Goal: Entertainment & Leisure: Browse casually

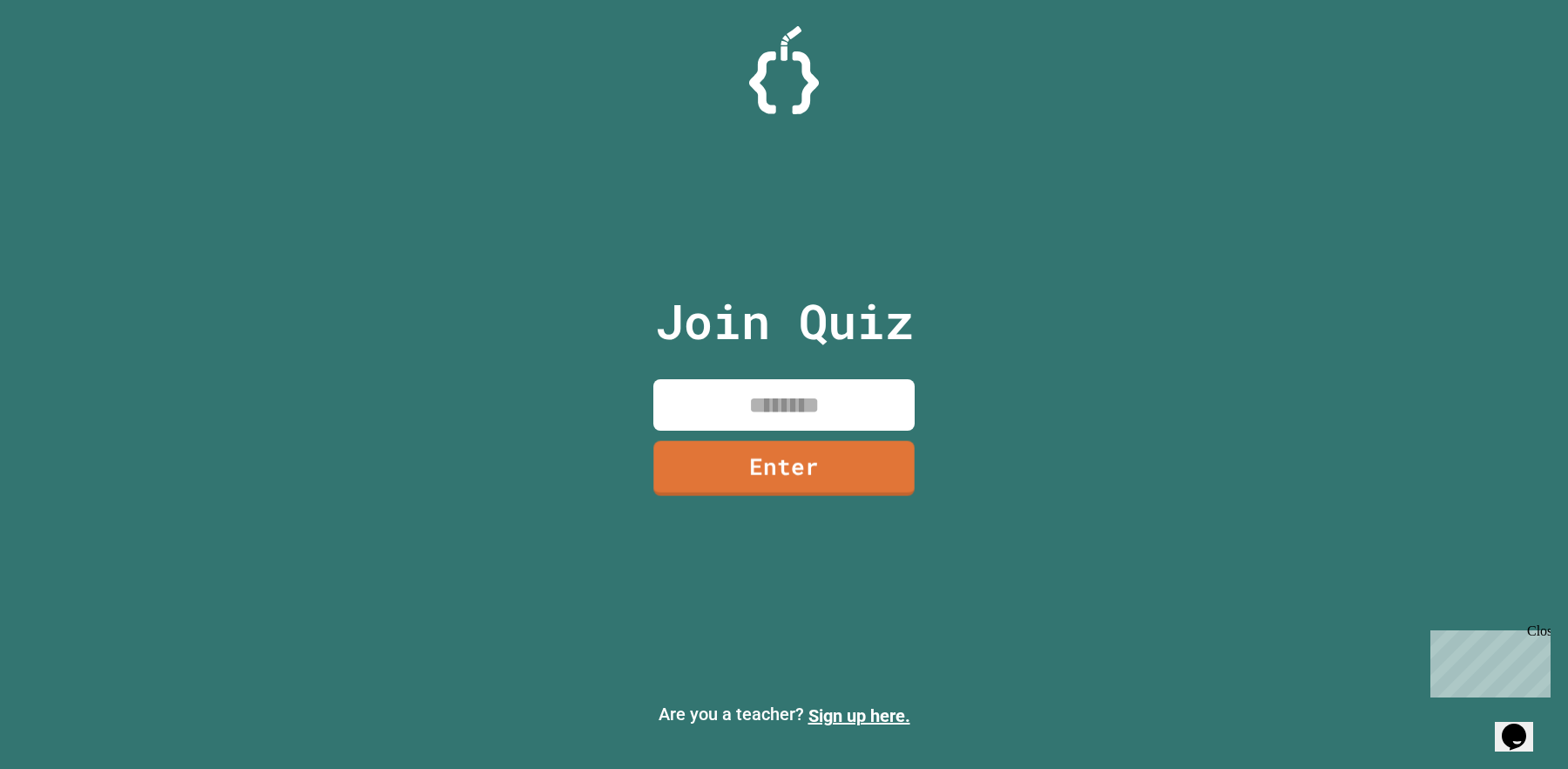
drag, startPoint x: 739, startPoint y: 372, endPoint x: 739, endPoint y: 391, distance: 19.0
click at [739, 388] on div "Join Quiz Enter" at bounding box center [784, 384] width 293 height 682
click at [738, 392] on input at bounding box center [784, 404] width 261 height 51
type input "********"
click at [745, 446] on link "Enter" at bounding box center [784, 468] width 261 height 55
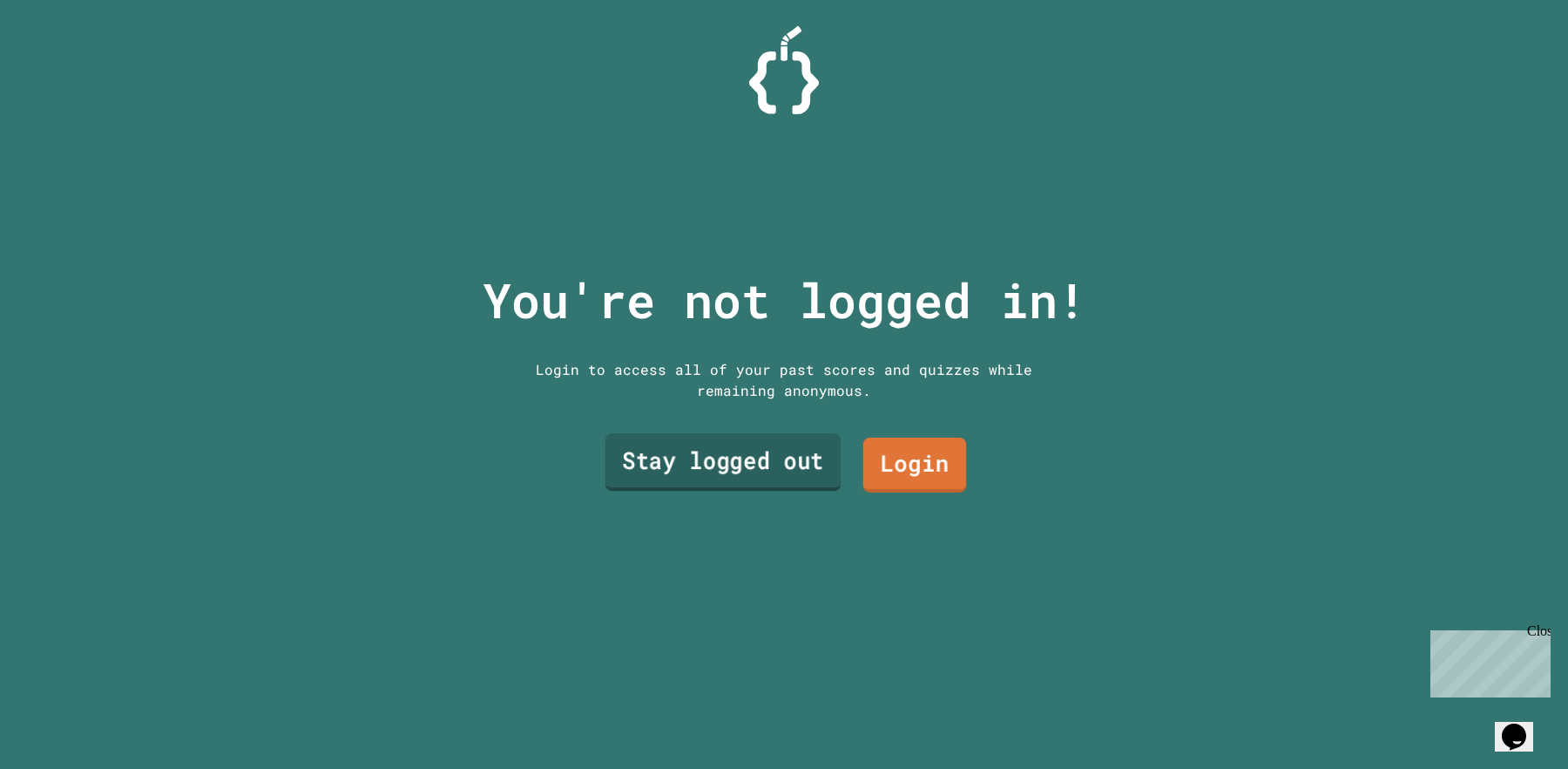
click at [788, 456] on link "Stay logged out" at bounding box center [722, 462] width 235 height 58
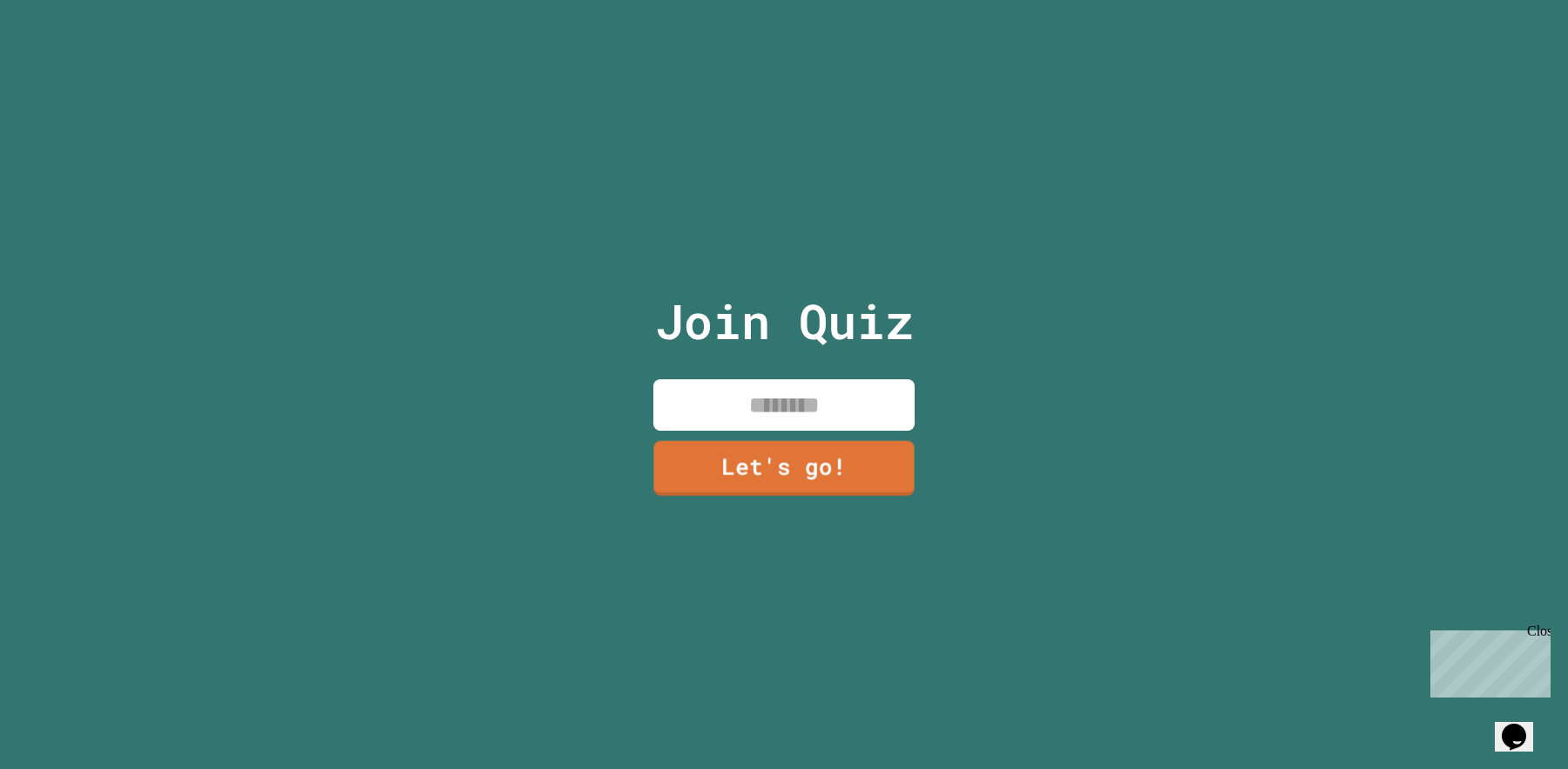
drag, startPoint x: 799, startPoint y: 411, endPoint x: 776, endPoint y: 392, distance: 29.8
click at [799, 410] on input at bounding box center [784, 404] width 261 height 51
type input "******"
click at [825, 438] on link "Let's go!" at bounding box center [784, 467] width 265 height 58
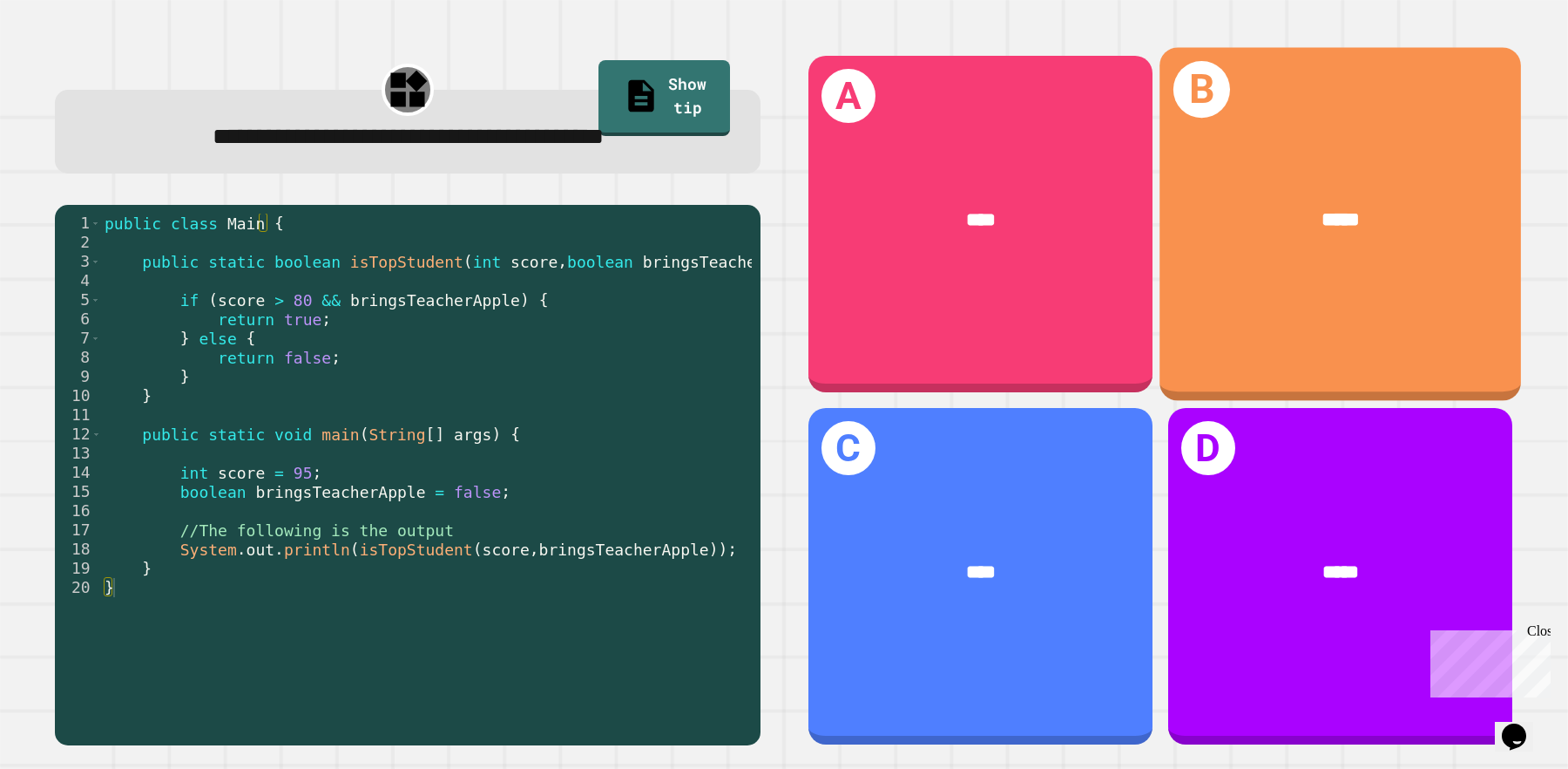
click at [1248, 246] on div "*****" at bounding box center [1340, 218] width 361 height 109
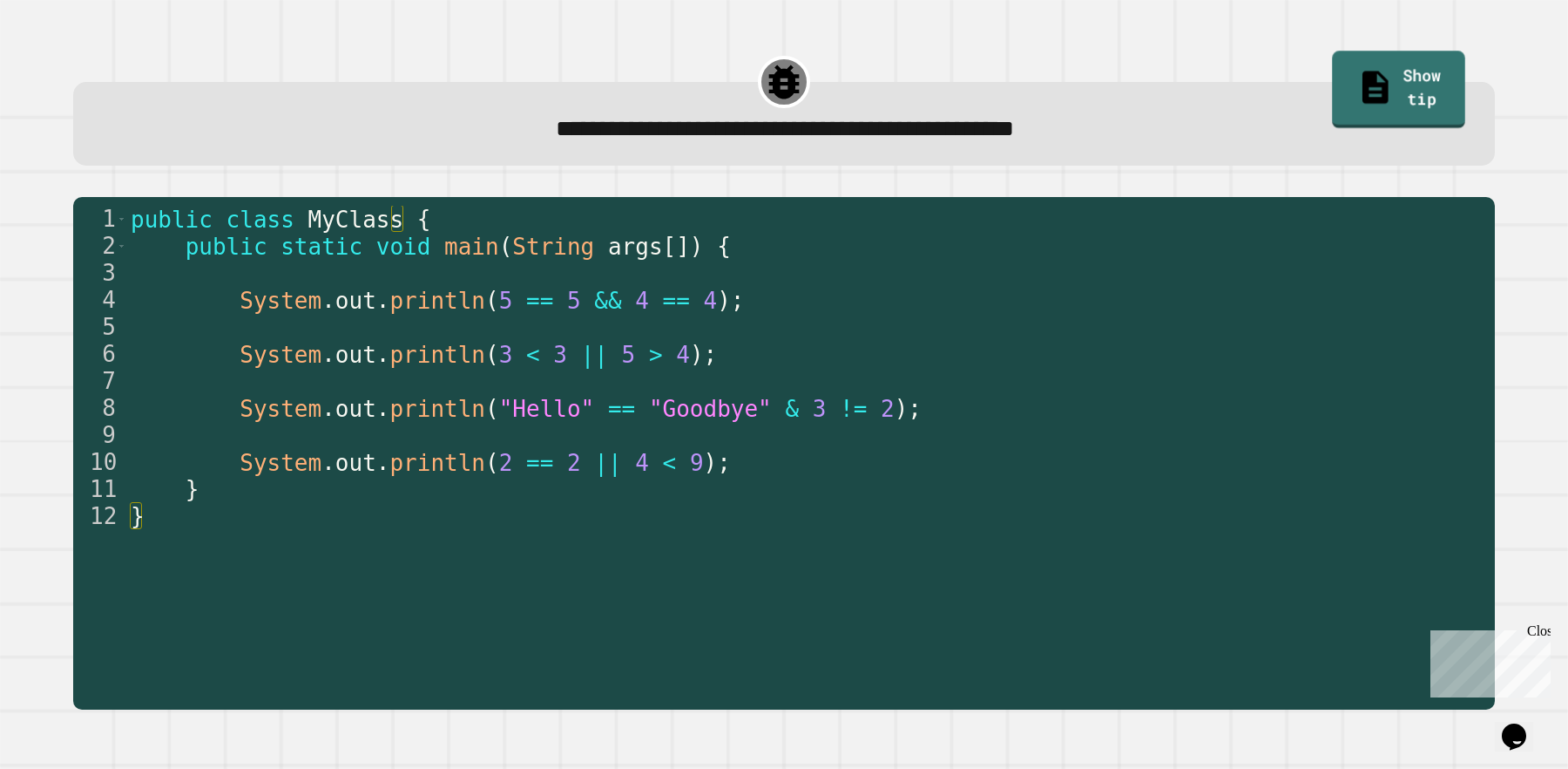
click at [1346, 99] on link "Show tip" at bounding box center [1399, 89] width 134 height 78
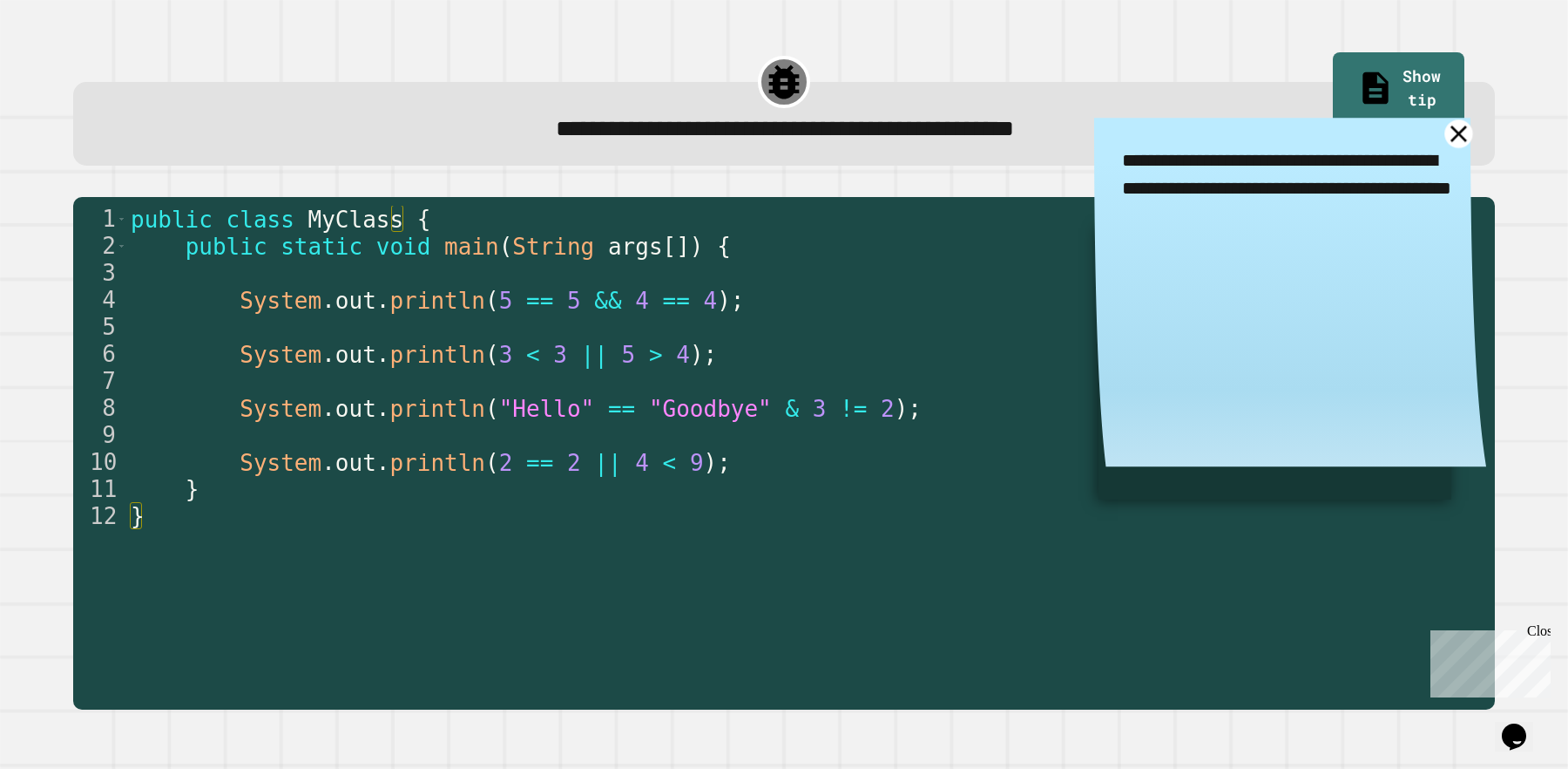
click at [1445, 133] on icon at bounding box center [1458, 134] width 28 height 28
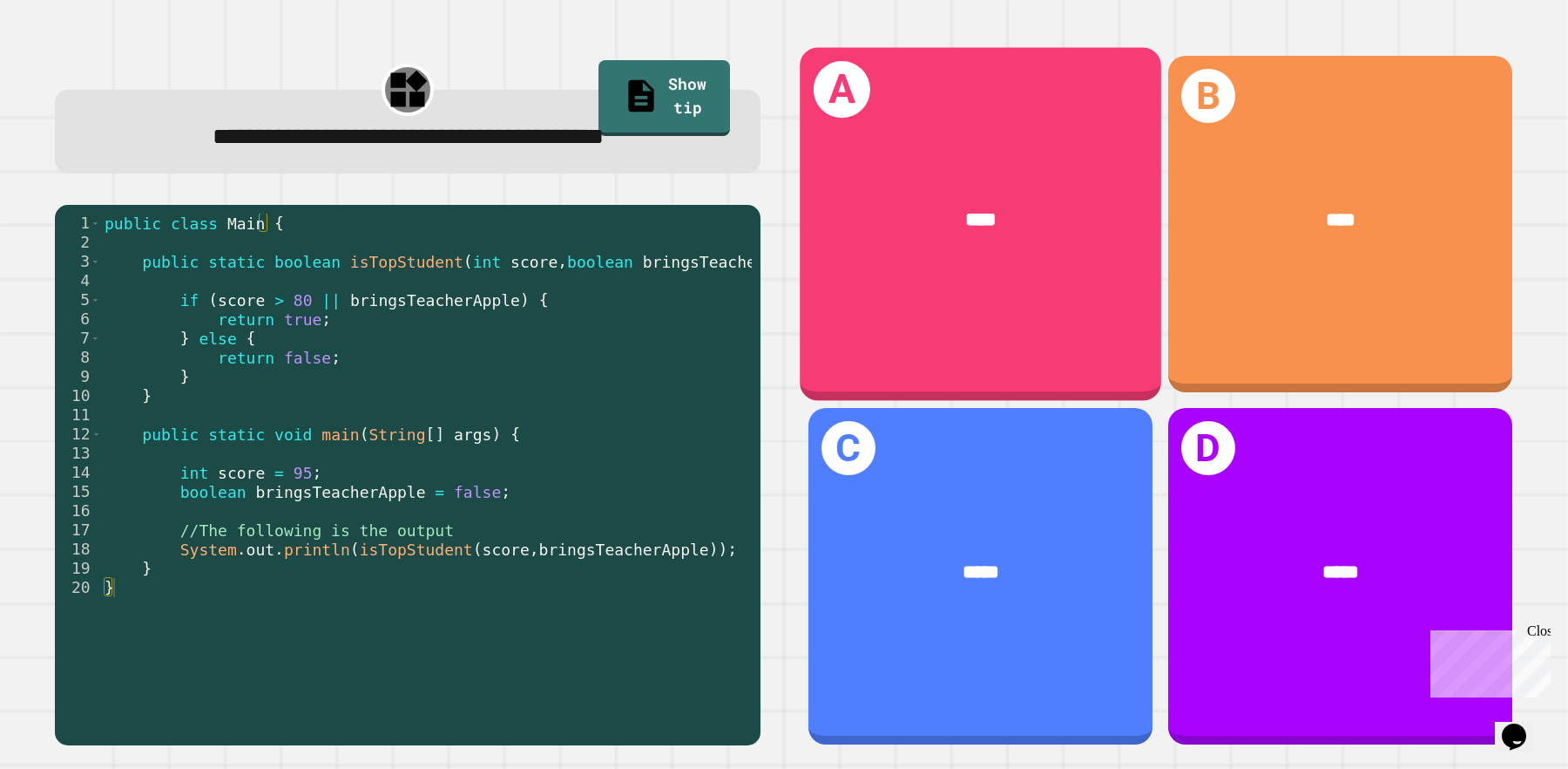
click at [879, 257] on div "****" at bounding box center [979, 218] width 361 height 109
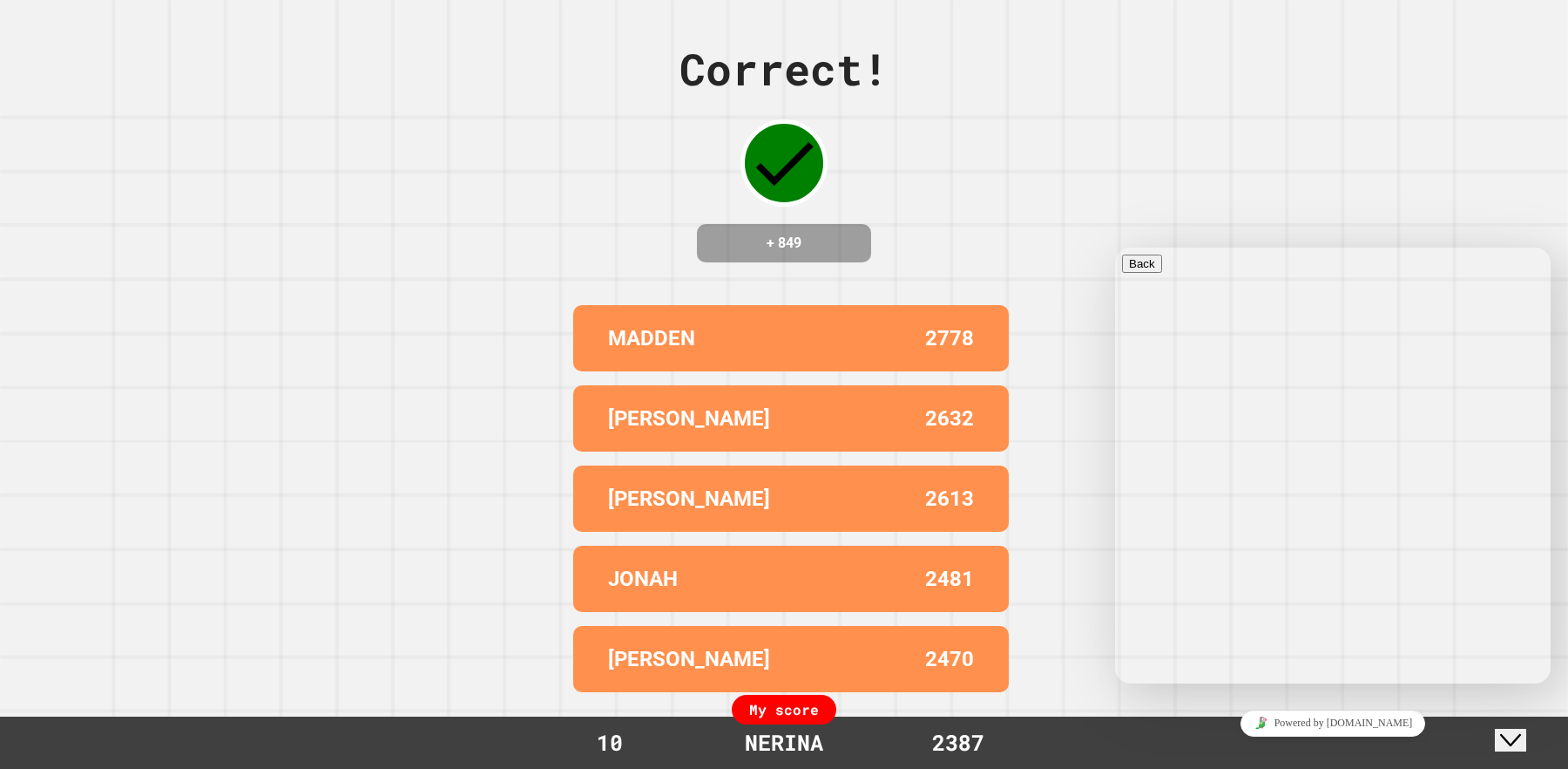
click at [1083, 590] on div "Correct! + 849 MADDEN 2778 [PERSON_NAME] 2632 AIDEN 2613 JONAH 2481 [PERSON_NAM…" at bounding box center [784, 384] width 1568 height 769
click at [1513, 734] on icon "Chat widget" at bounding box center [1510, 739] width 21 height 12
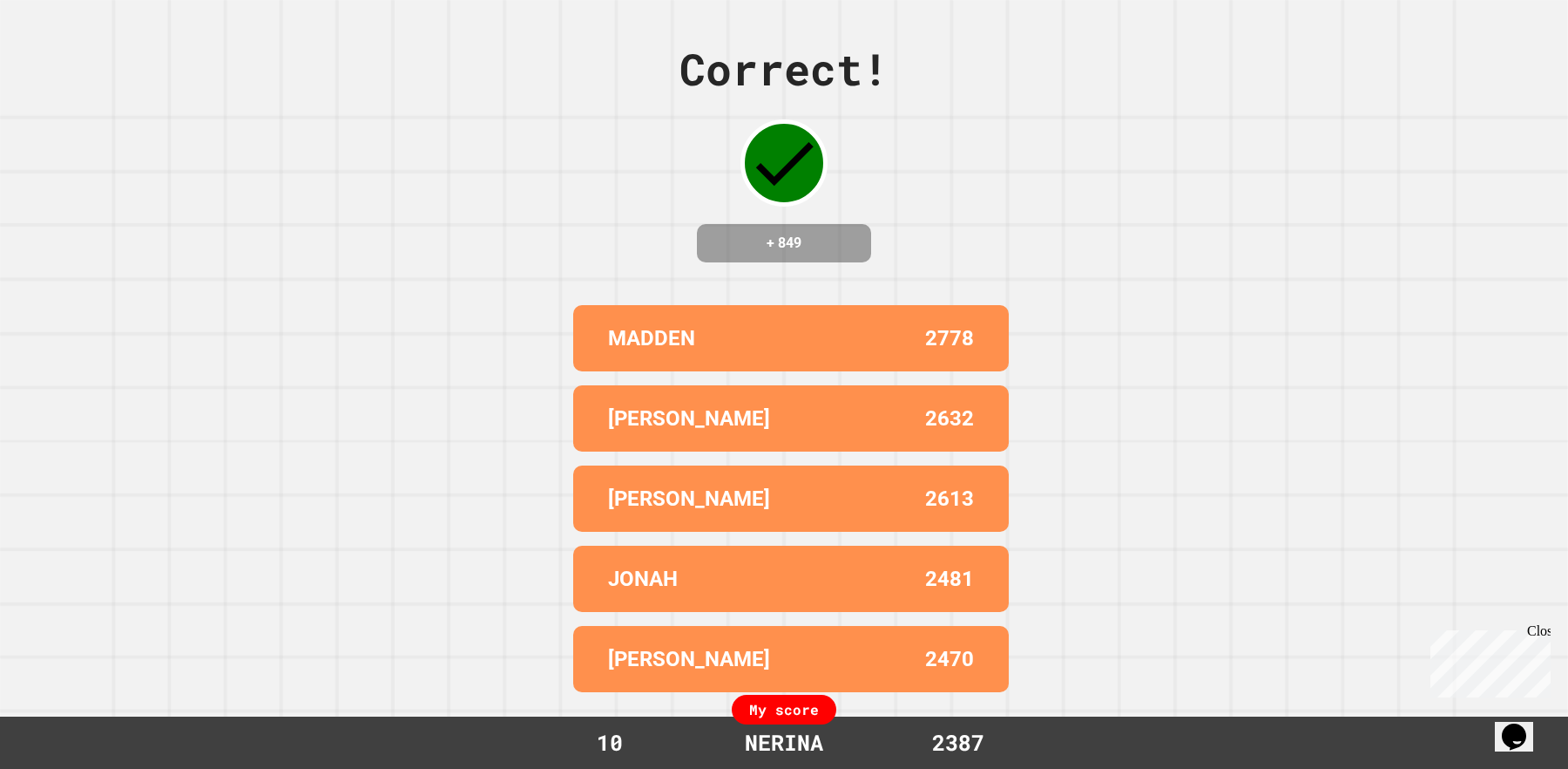
click at [1544, 636] on div "Close" at bounding box center [1537, 633] width 21 height 21
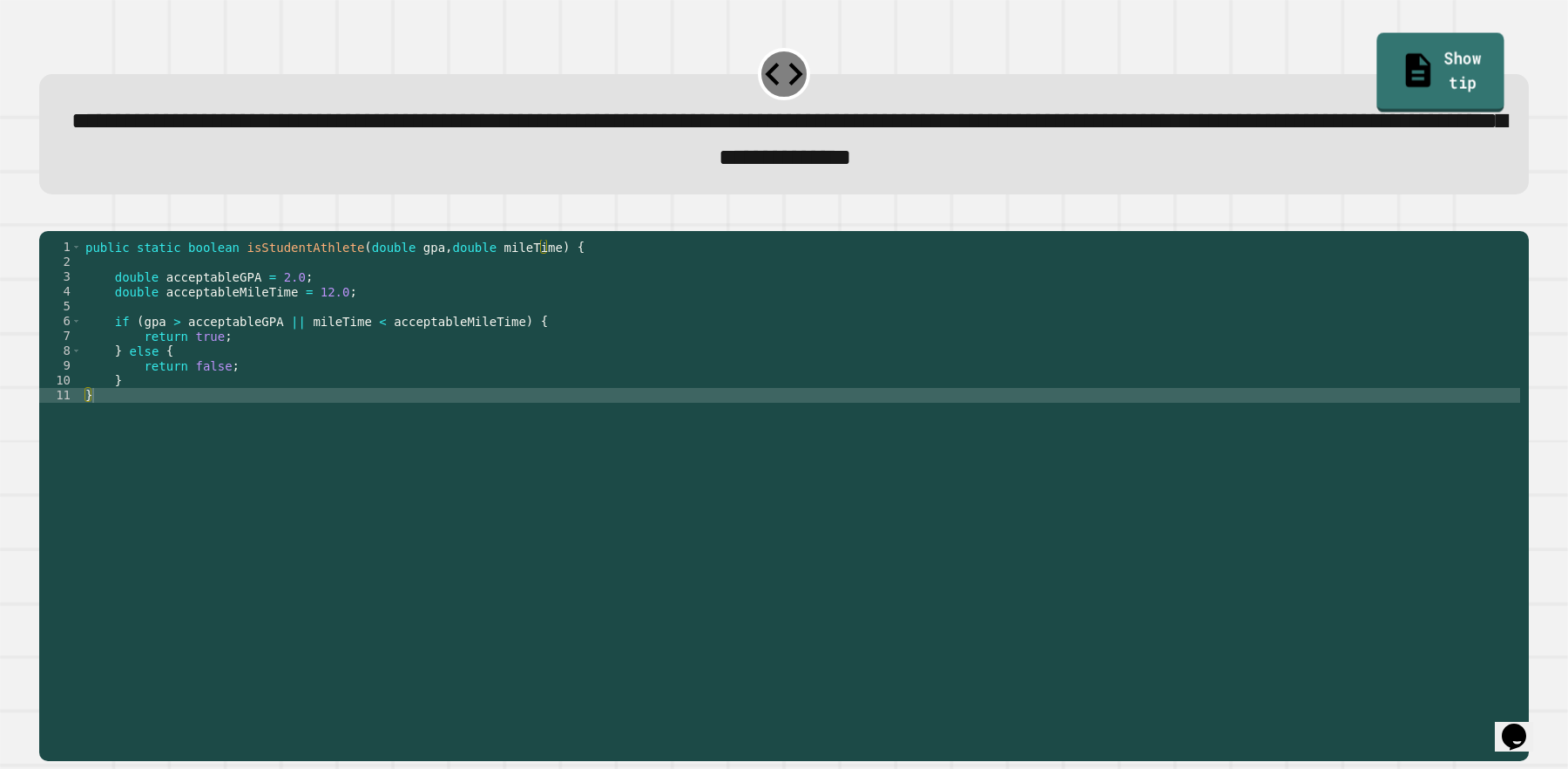
click at [1422, 62] on link "Show tip" at bounding box center [1439, 72] width 127 height 79
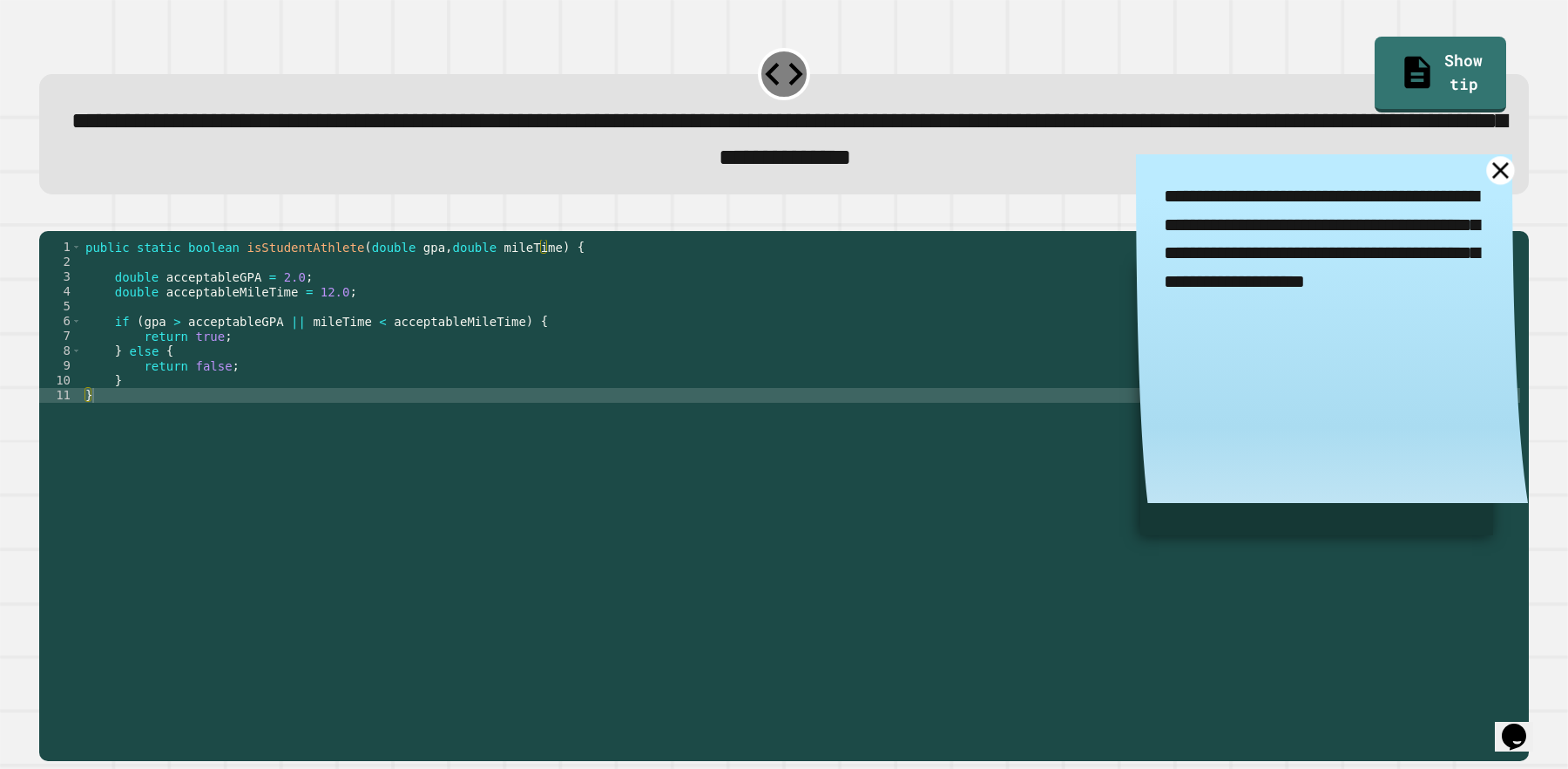
click at [1486, 171] on icon at bounding box center [1500, 170] width 28 height 28
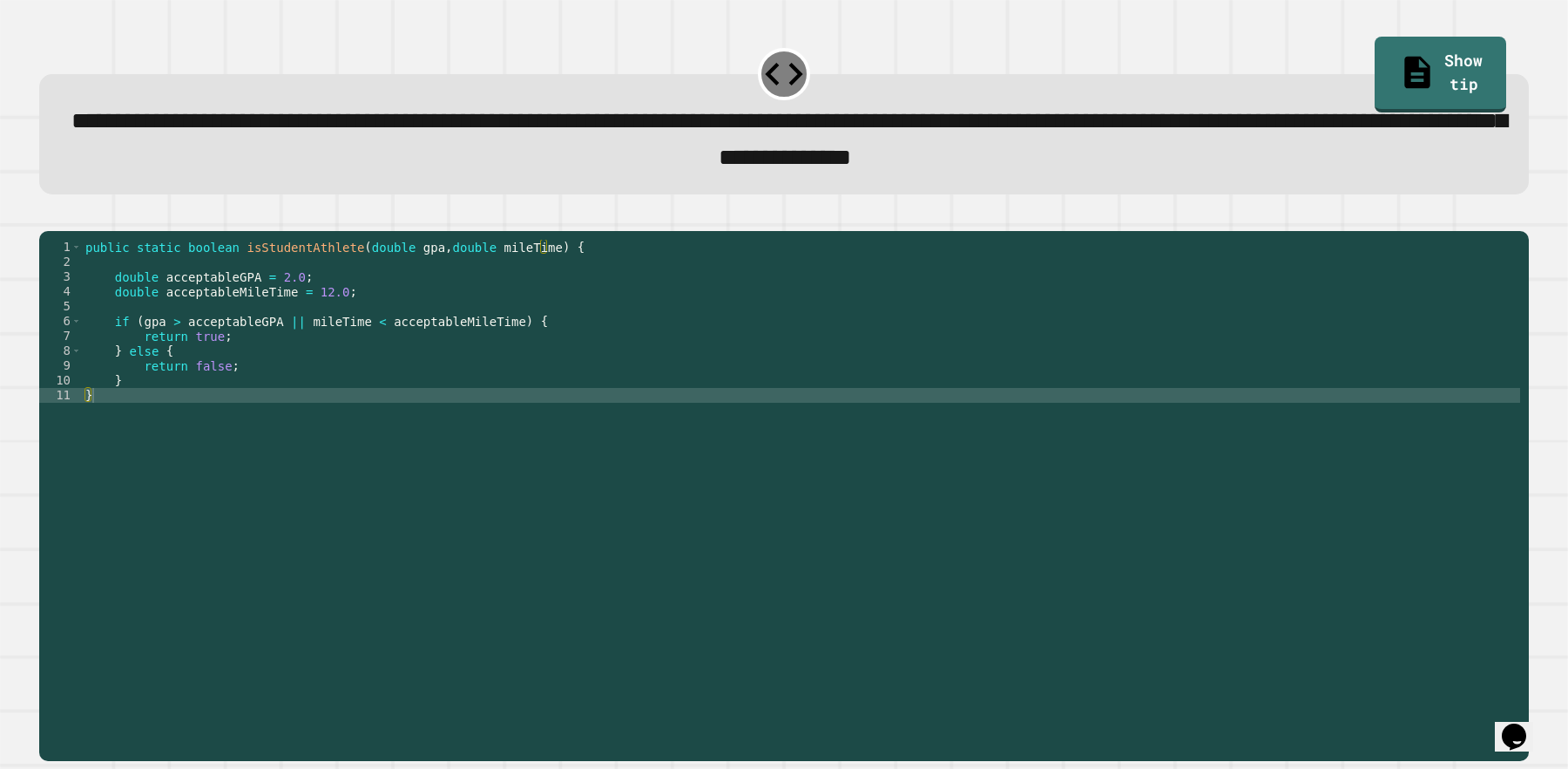
click at [282, 347] on div "public static boolean isStudentAthlete ( double gpa , double mileTime ) { doubl…" at bounding box center [800, 476] width 1438 height 474
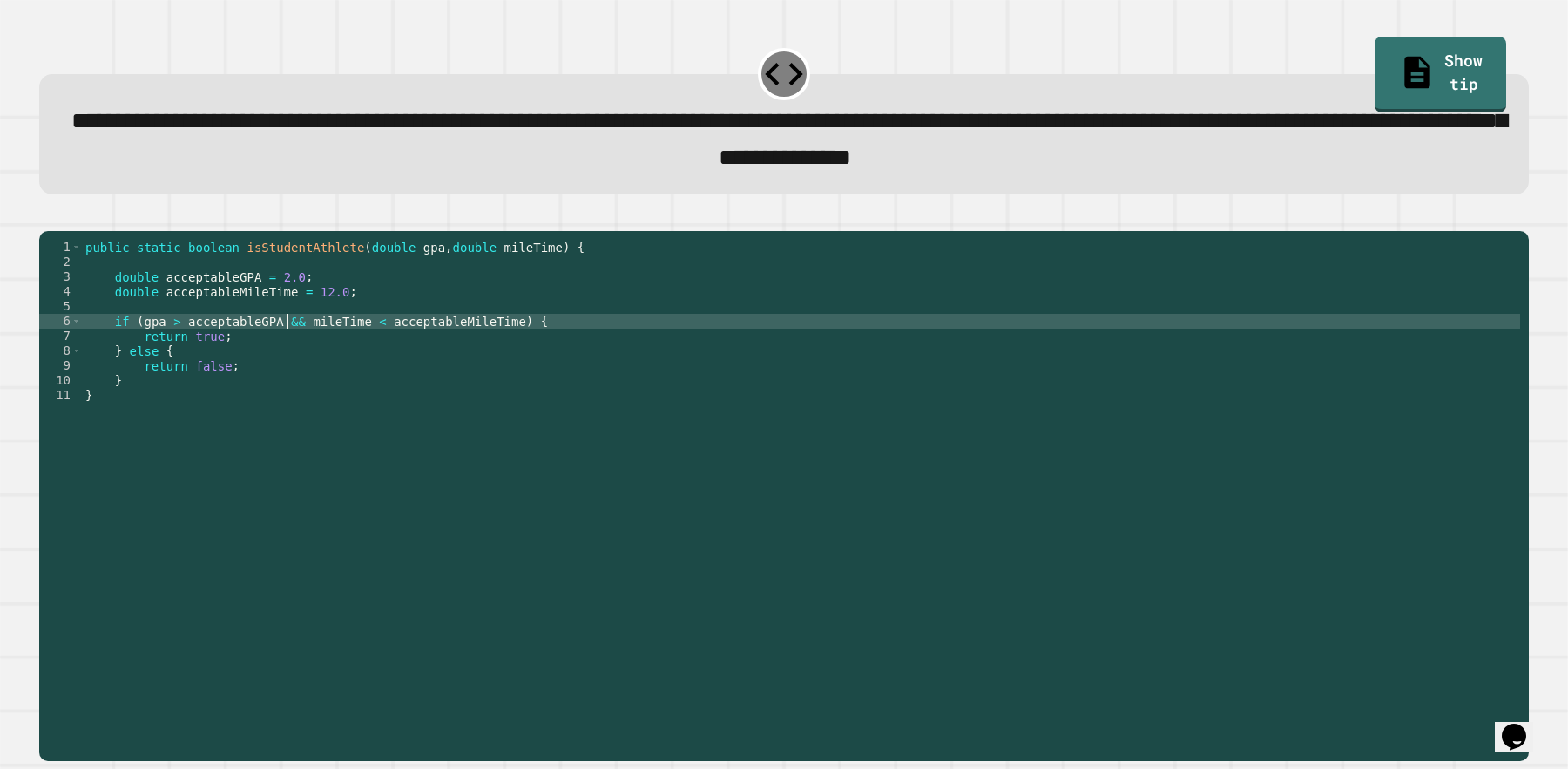
scroll to position [0, 14]
type textarea "**********"
click at [48, 217] on icon "button" at bounding box center [48, 217] width 0 height 0
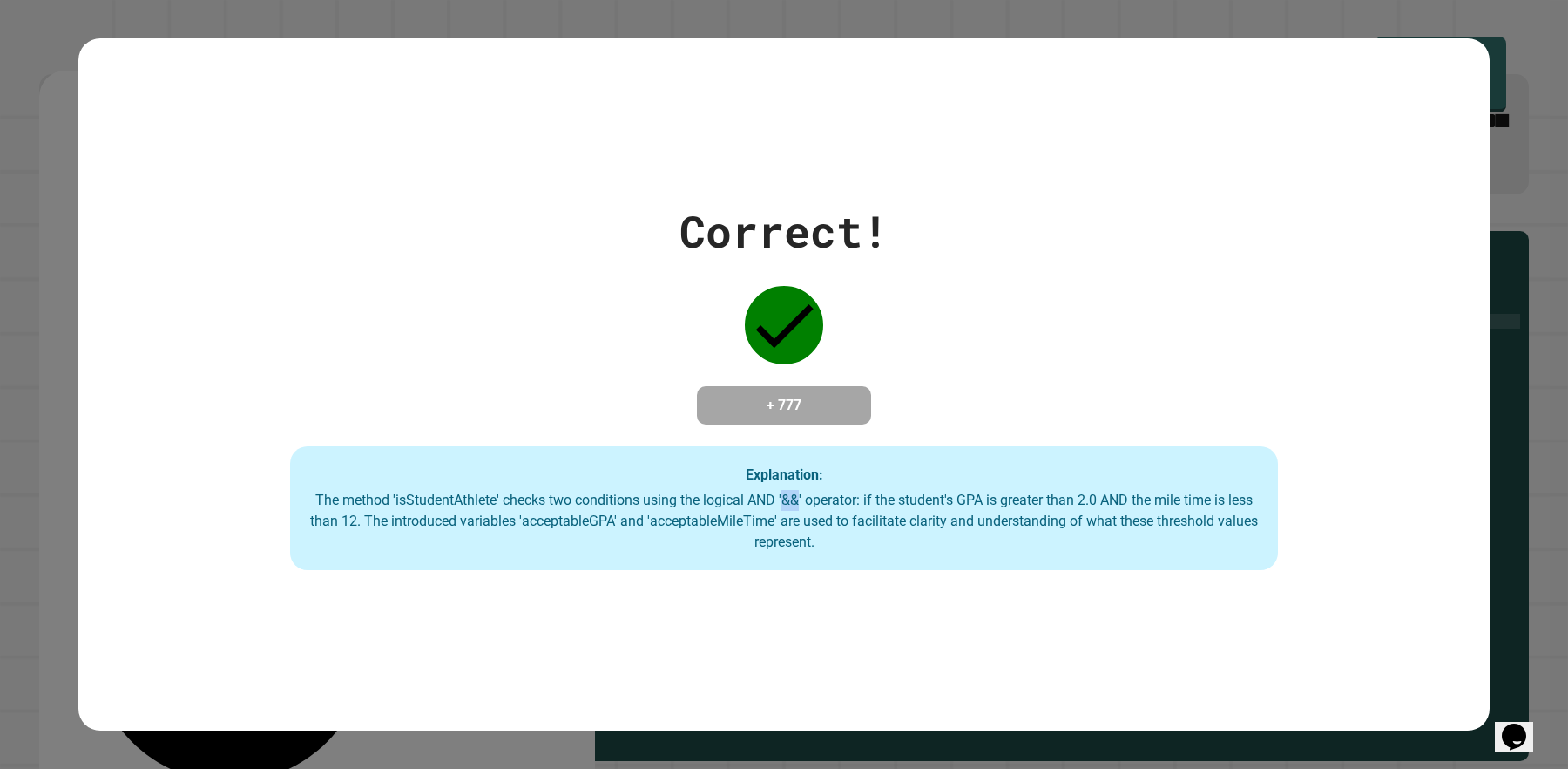
drag, startPoint x: 784, startPoint y: 505, endPoint x: 803, endPoint y: 500, distance: 19.6
click at [803, 500] on div "The method 'isStudentAthlete' checks two conditions using the logical AND '&&' …" at bounding box center [784, 521] width 952 height 63
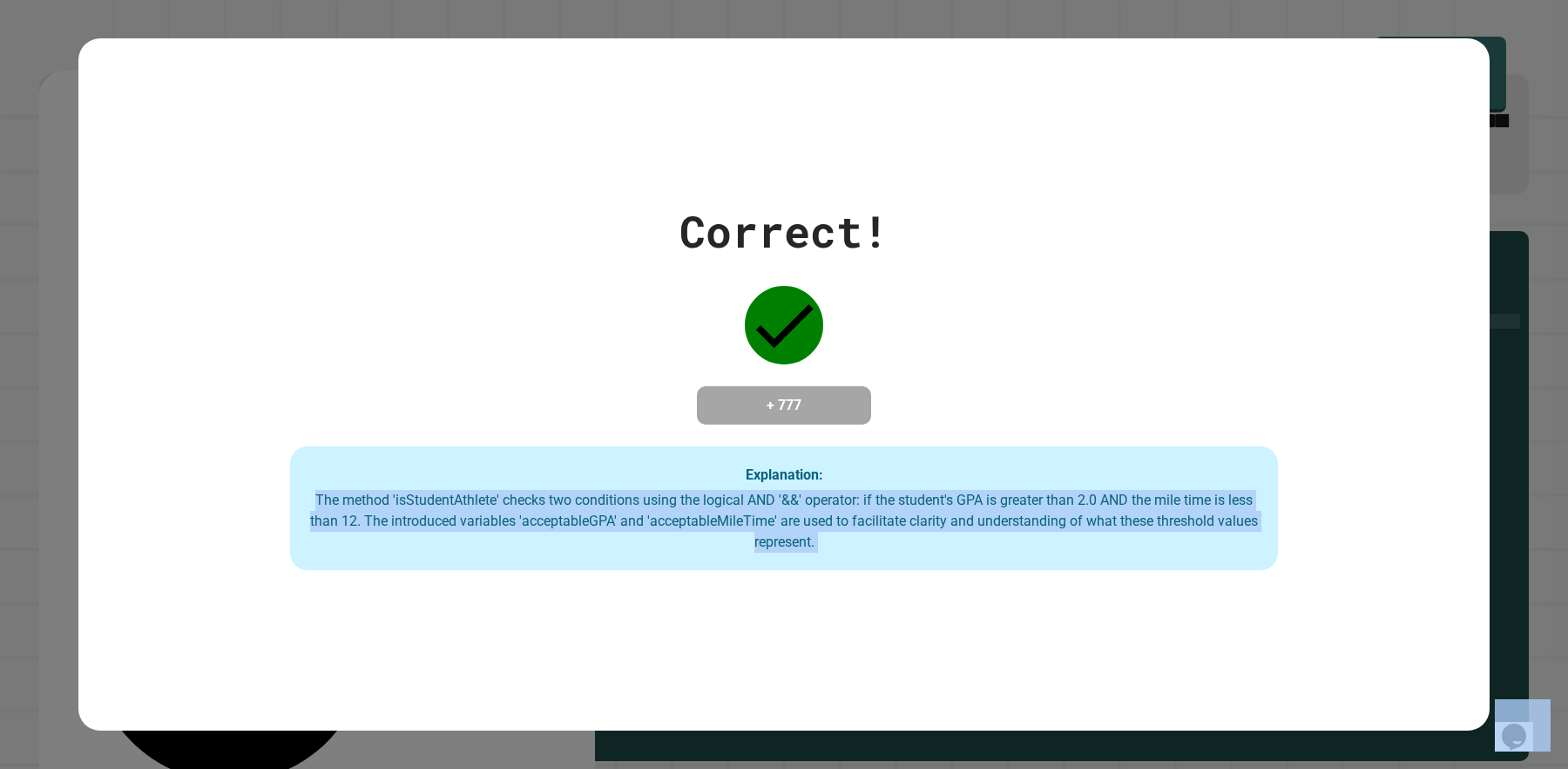
click at [803, 500] on div "The method 'isStudentAthlete' checks two conditions using the logical AND '&&' …" at bounding box center [784, 521] width 952 height 63
click at [862, 532] on div "The method 'isStudentAthlete' checks two conditions using the logical AND '&&' …" at bounding box center [784, 521] width 952 height 63
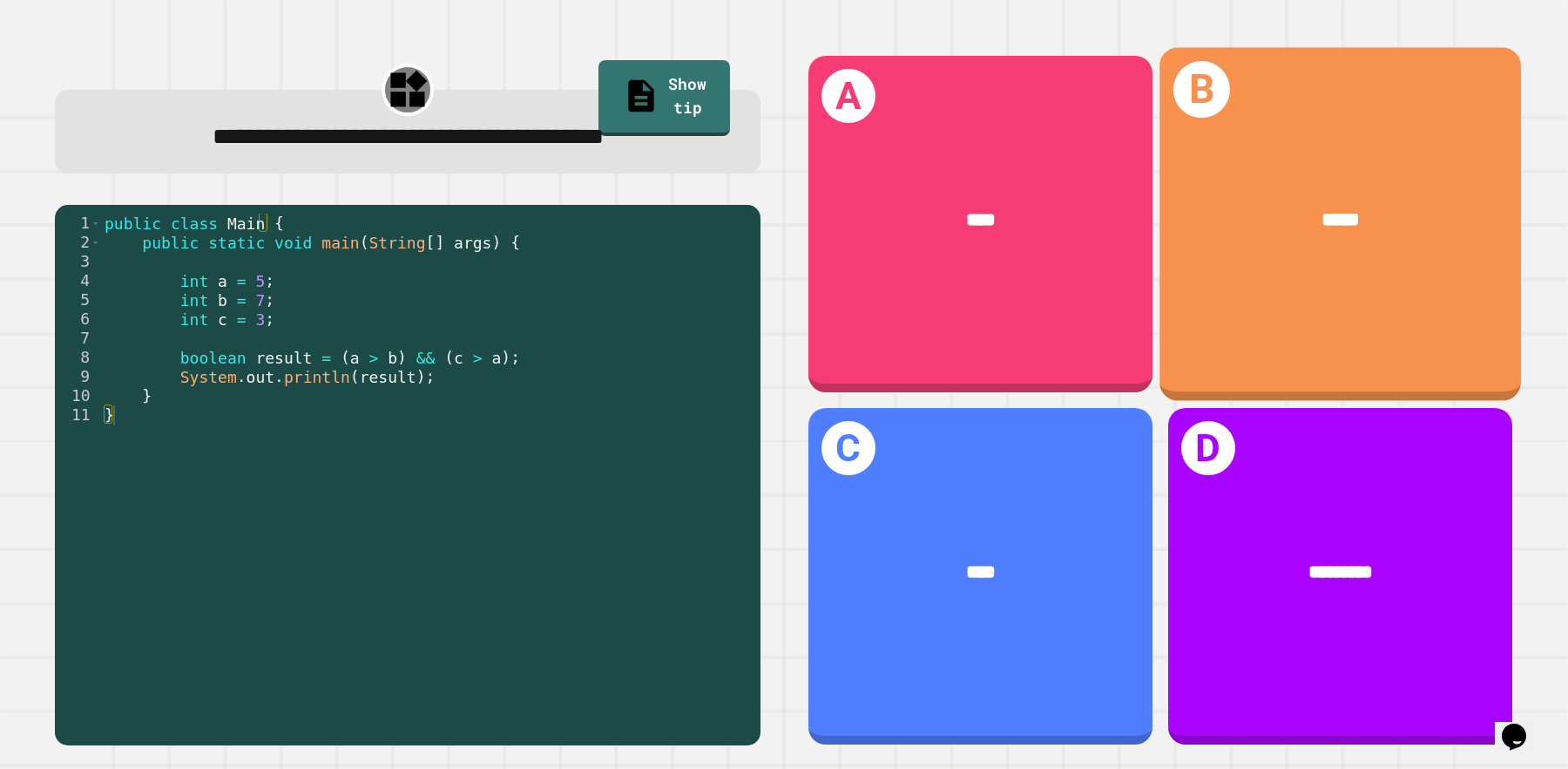
click at [1272, 337] on div "B *****" at bounding box center [1340, 224] width 361 height 353
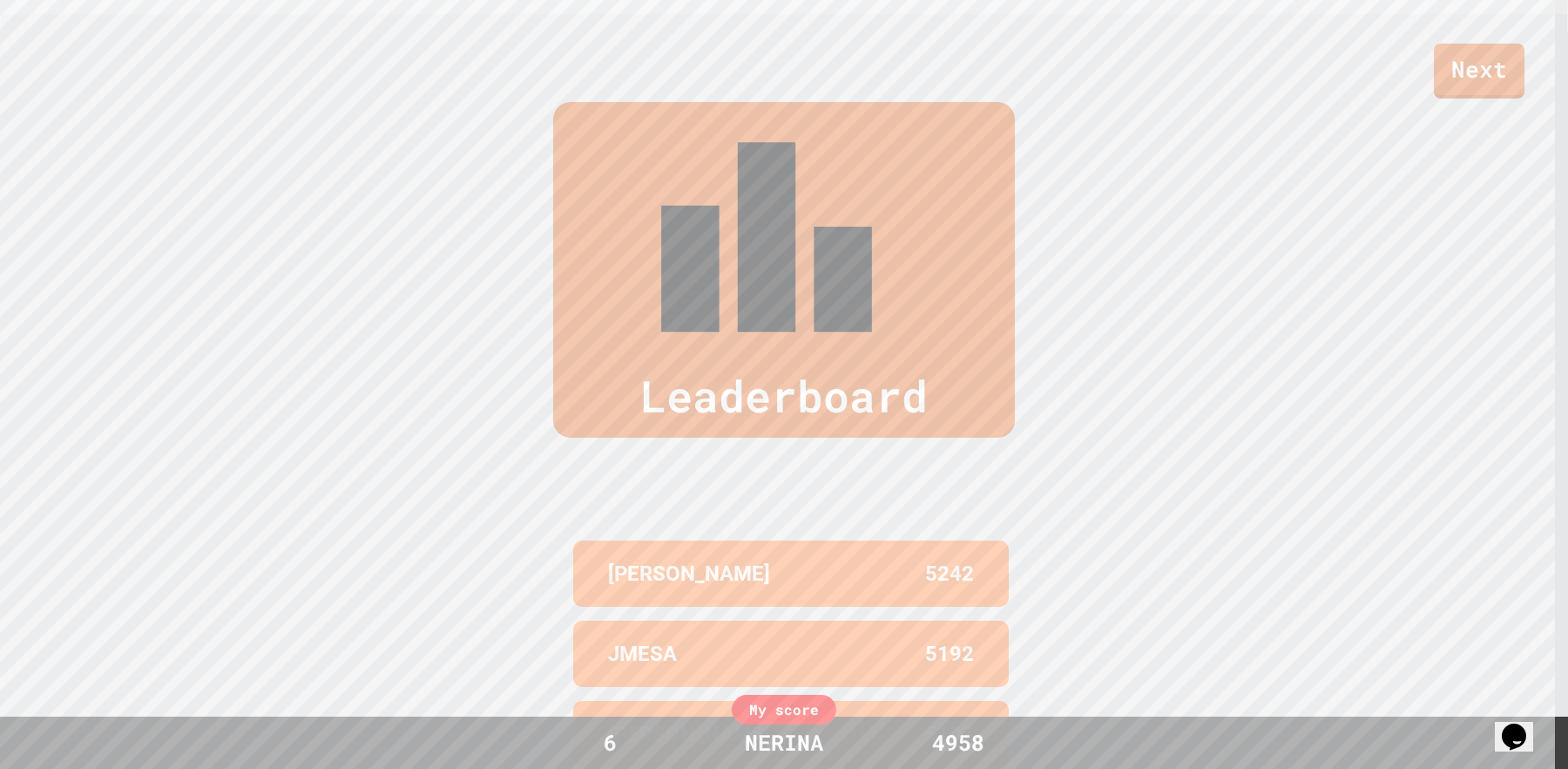
scroll to position [776, 0]
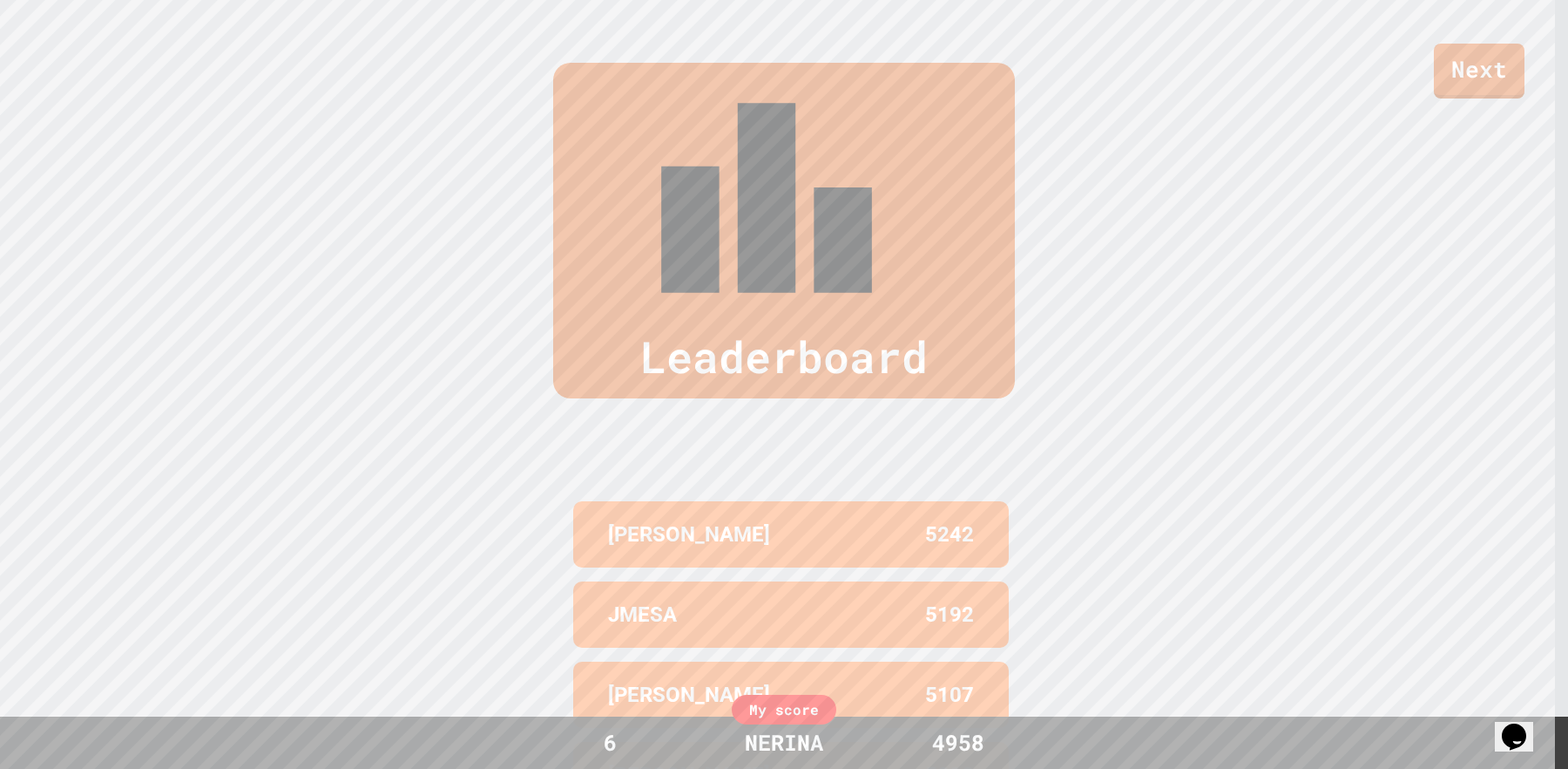
click at [927, 68] on div "Next" at bounding box center [784, 49] width 1568 height 98
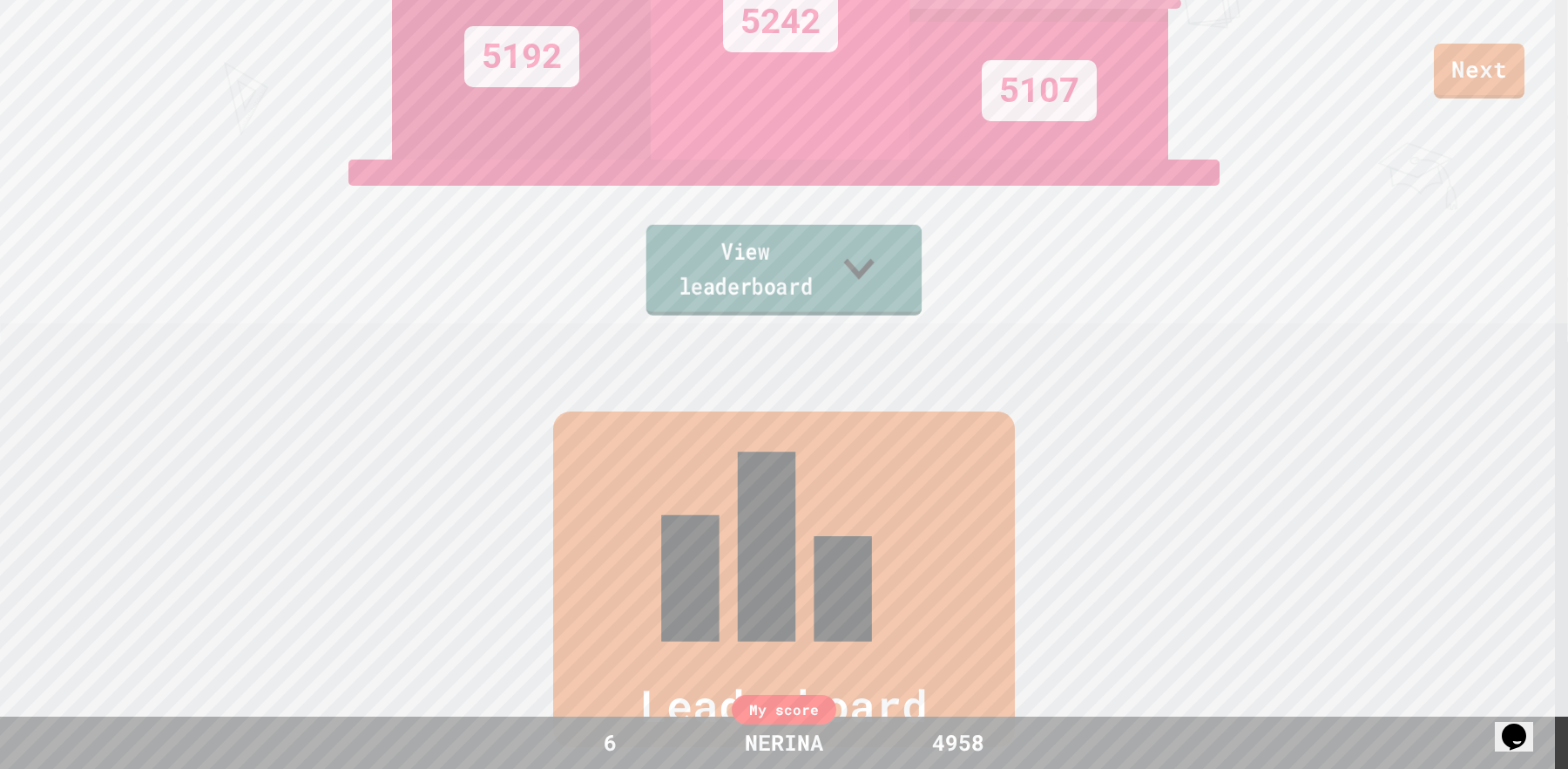
click at [839, 306] on link "View leaderboard" at bounding box center [784, 270] width 275 height 91
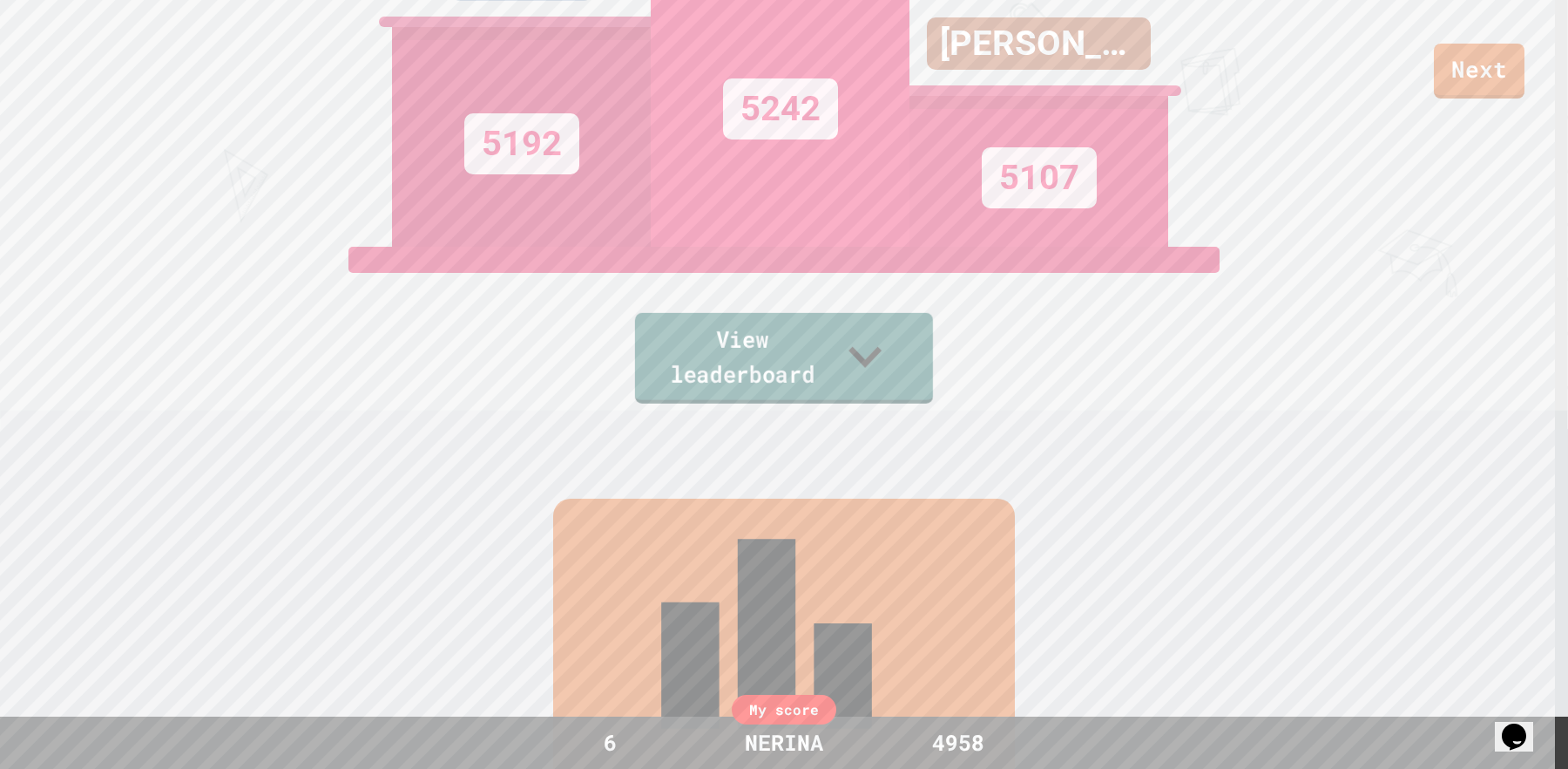
click at [881, 367] on icon at bounding box center [864, 356] width 65 height 69
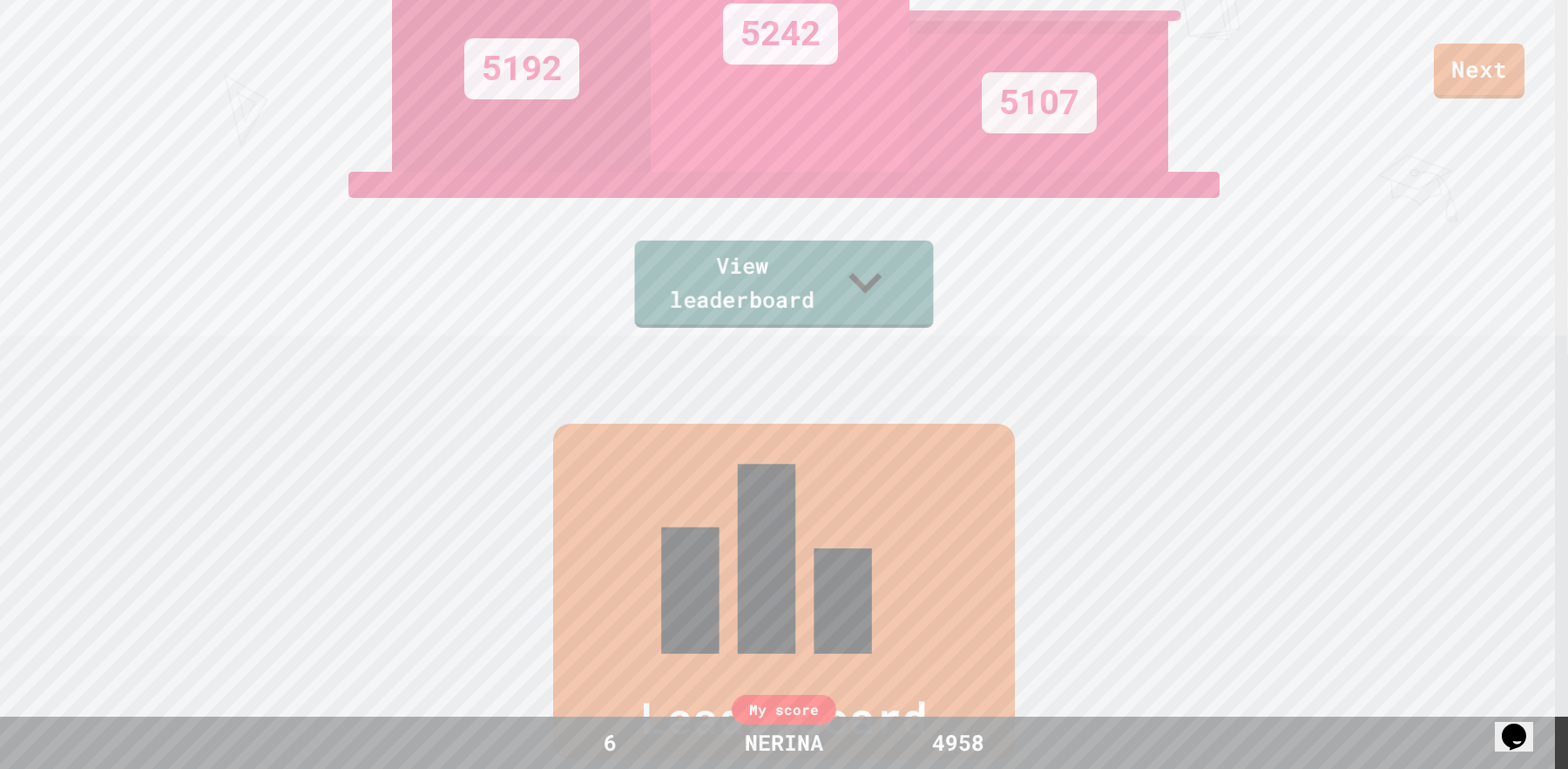
scroll to position [414, 0]
click at [1501, 70] on link "Next" at bounding box center [1479, 68] width 82 height 58
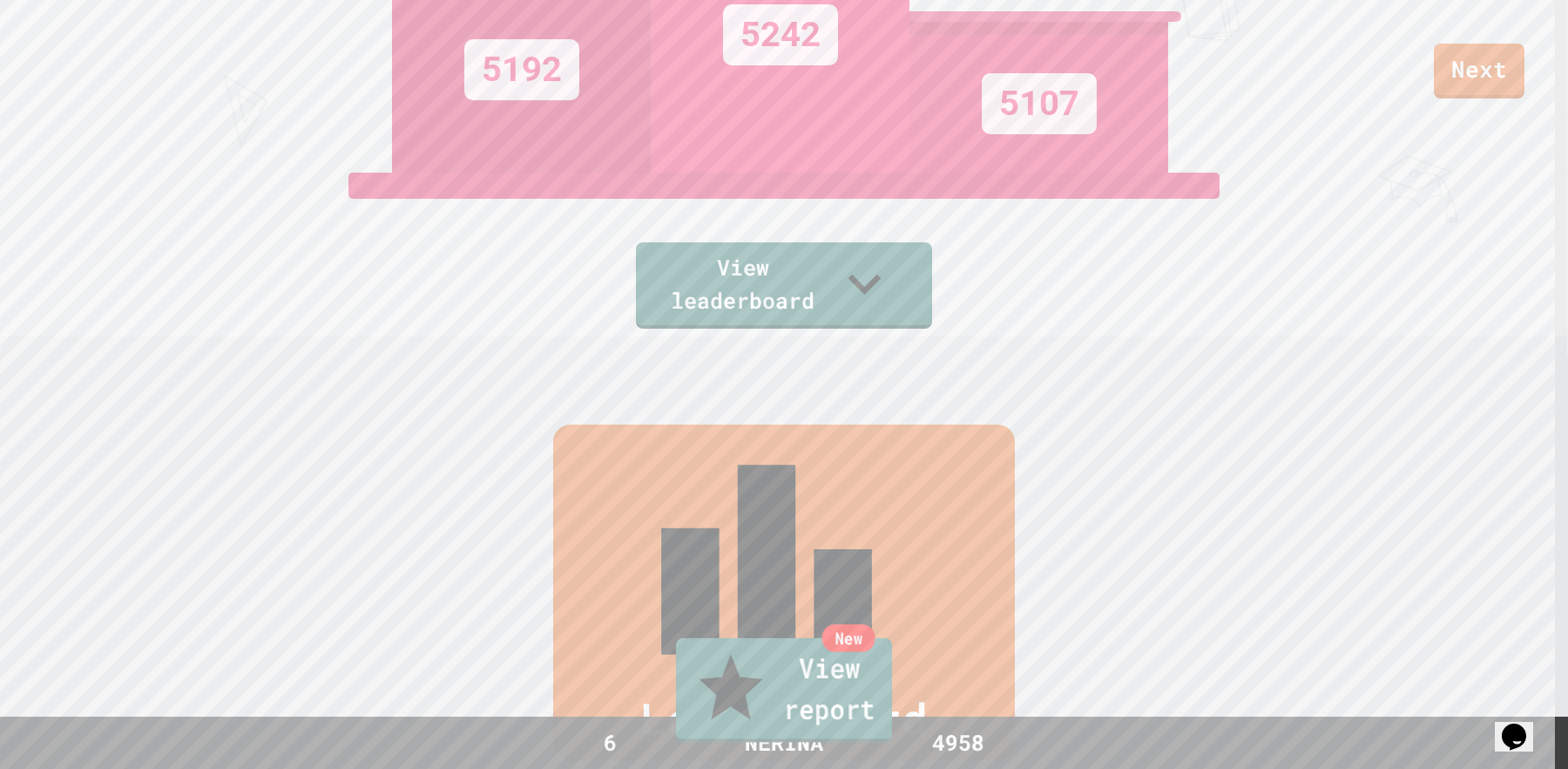
click at [849, 704] on link "New View report" at bounding box center [784, 690] width 216 height 105
